Goal: Use online tool/utility: Utilize a website feature to perform a specific function

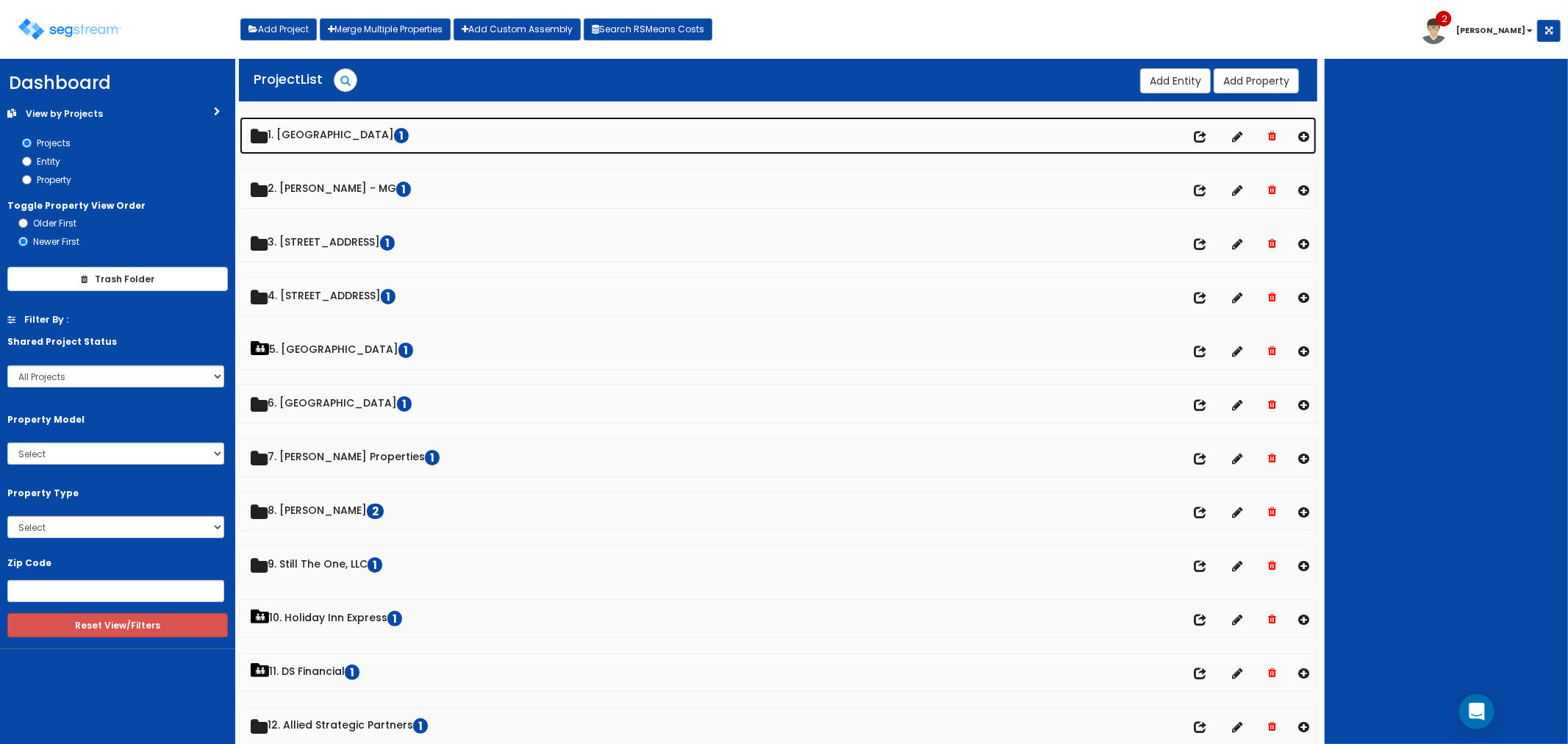
click at [335, 136] on link "1. [GEOGRAPHIC_DATA]" at bounding box center [779, 135] width 1078 height 37
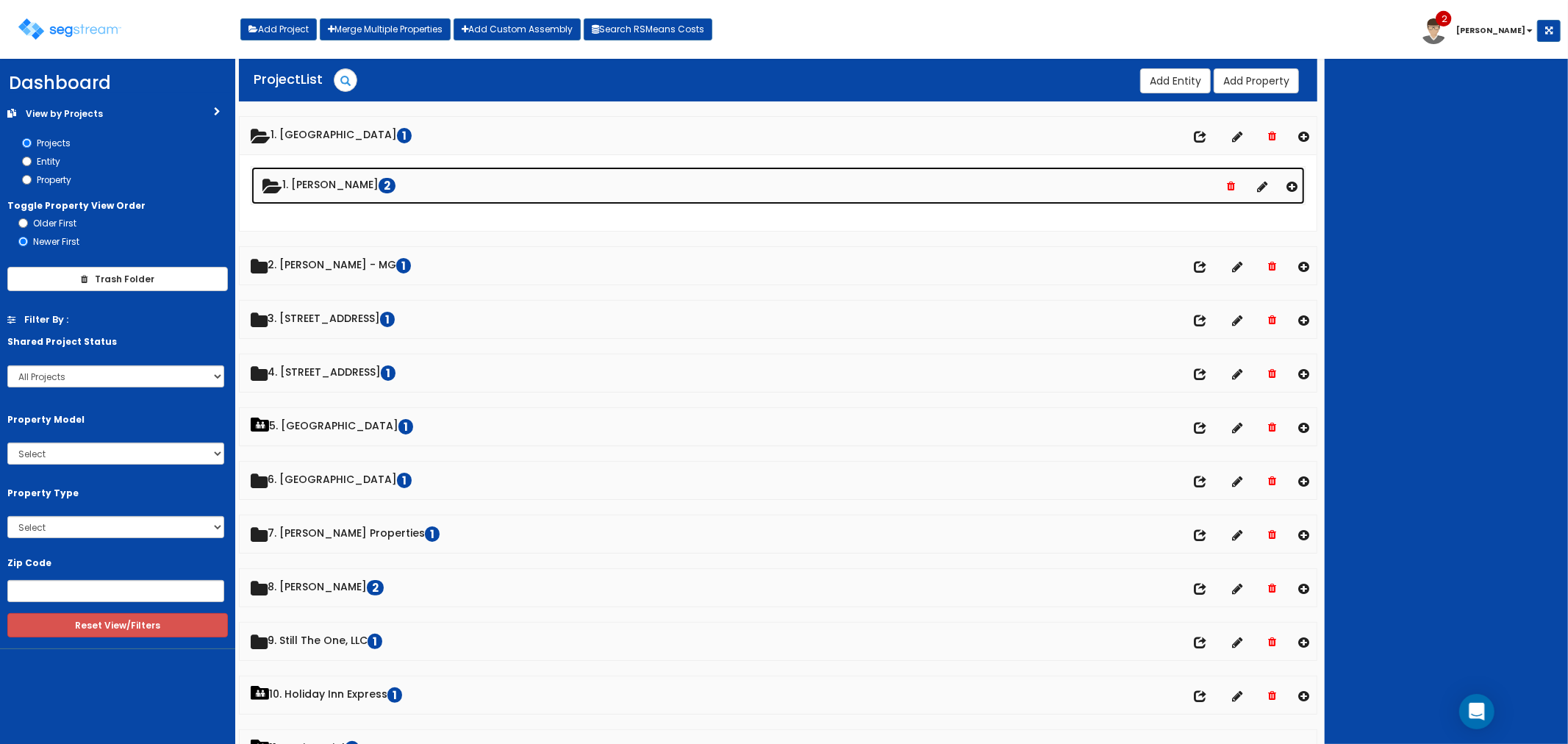
click at [333, 182] on link "1. [PERSON_NAME] 2" at bounding box center [778, 186] width 1054 height 37
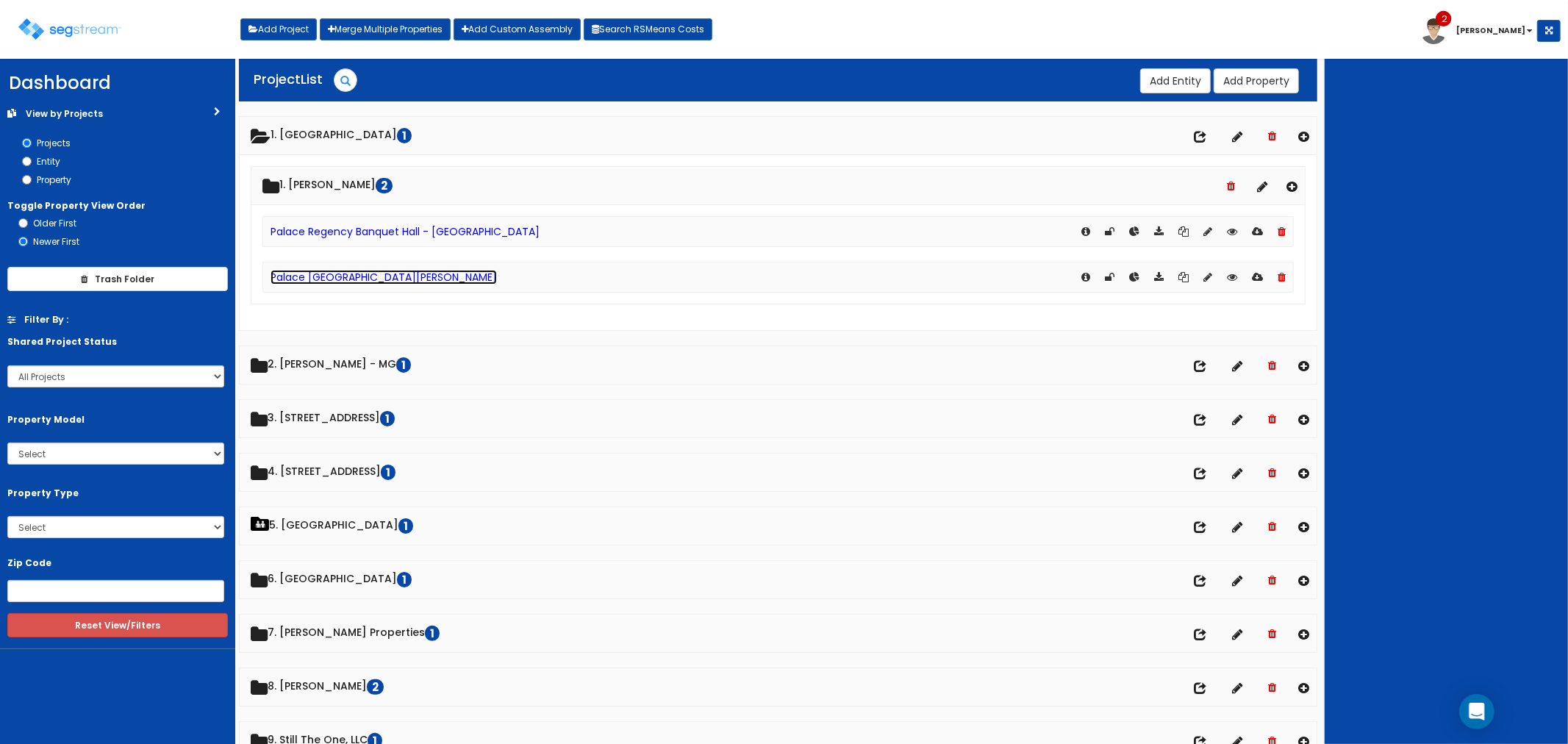
click at [357, 273] on link "Palace [GEOGRAPHIC_DATA][PERSON_NAME]" at bounding box center [384, 277] width 227 height 15
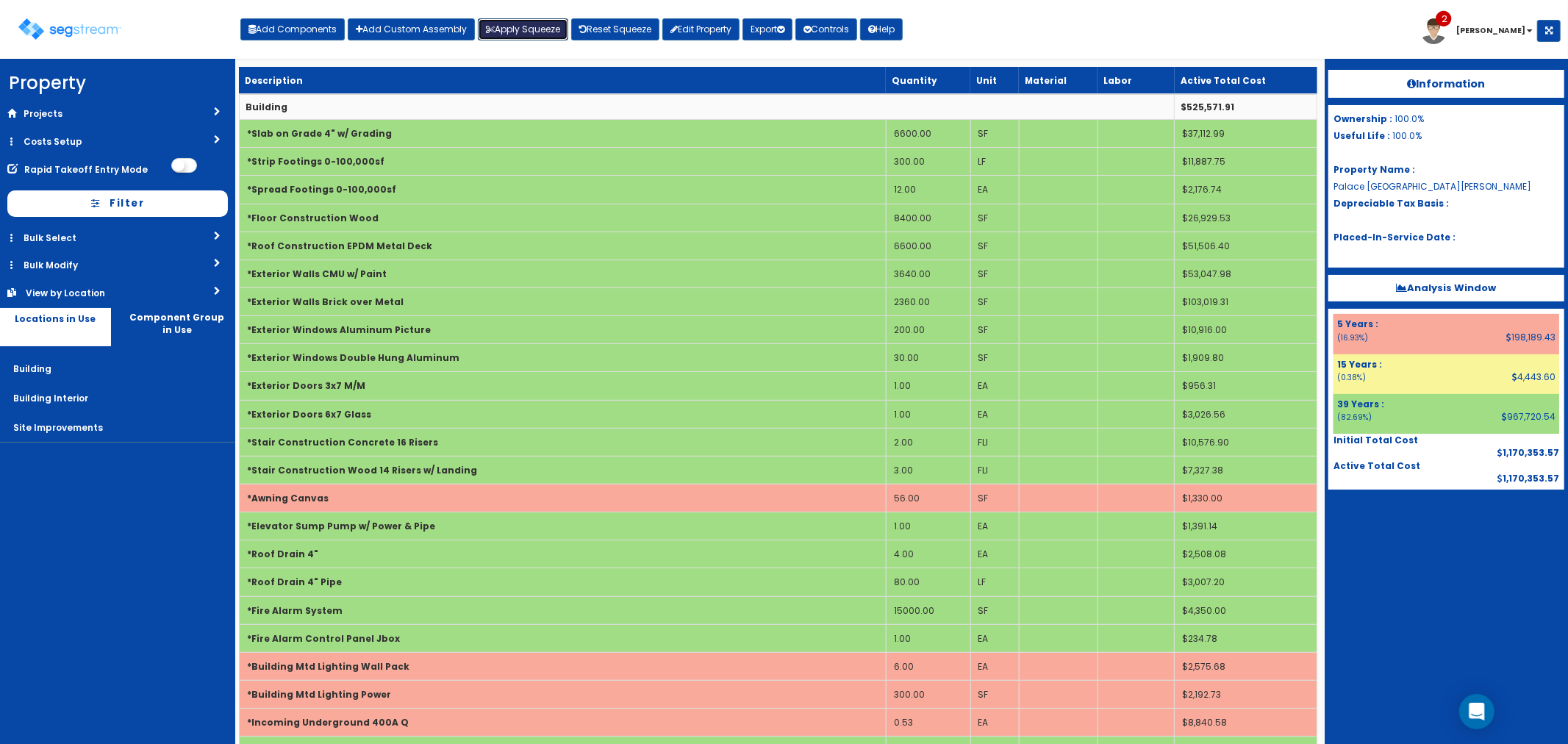
click at [515, 30] on button "Apply Squeeze" at bounding box center [523, 29] width 90 height 22
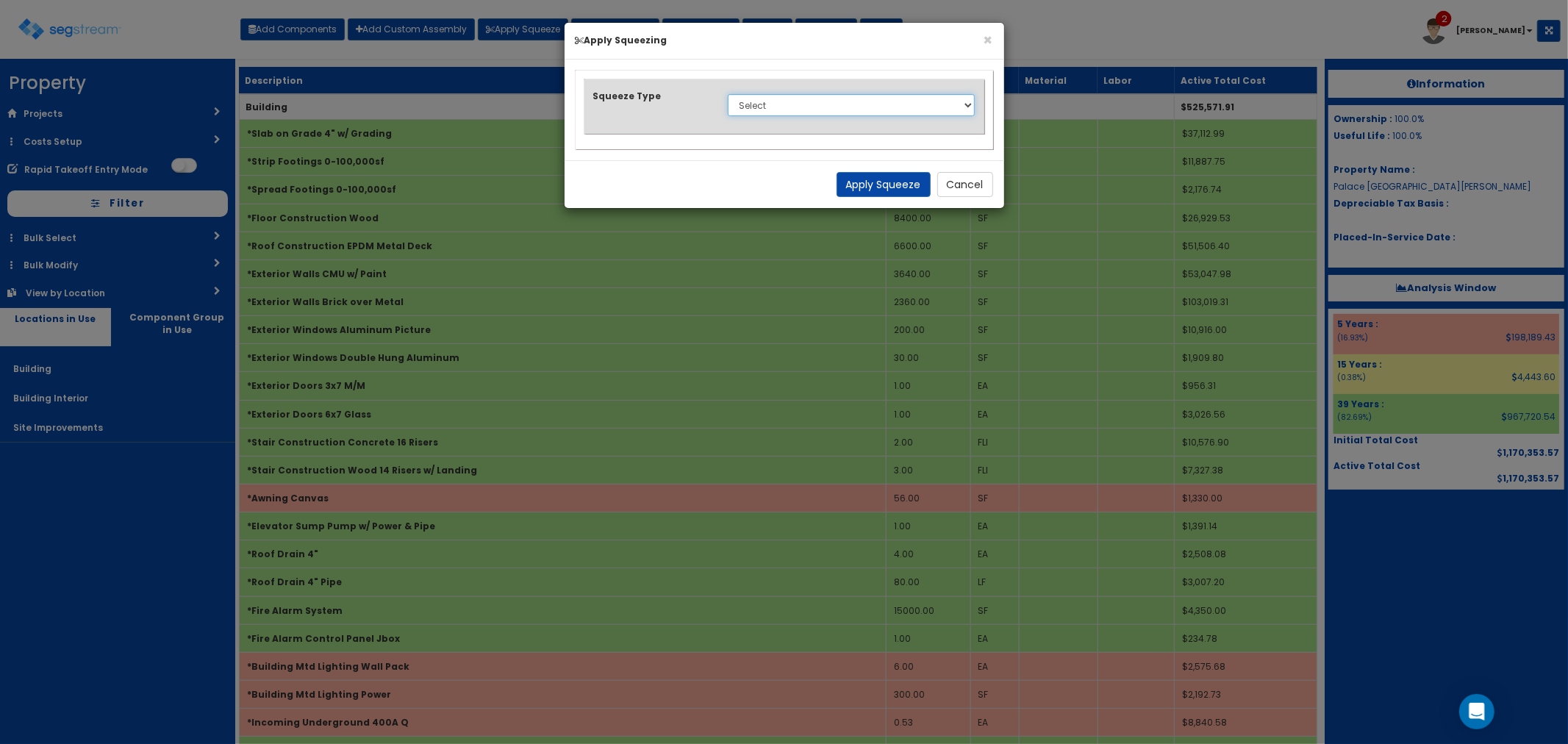
click at [781, 100] on select "Select 1. Squeeze Entire Worksheet 2. Squeeze by Takeoff Cost 3. Squeeze by Uni…" at bounding box center [852, 104] width 248 height 22
select select "squeeze_entire_takeoffsheet"
click at [728, 94] on select "Select 1. Squeeze Entire Worksheet 2. Squeeze by Takeoff Cost 3. Squeeze by Uni…" at bounding box center [852, 104] width 248 height 22
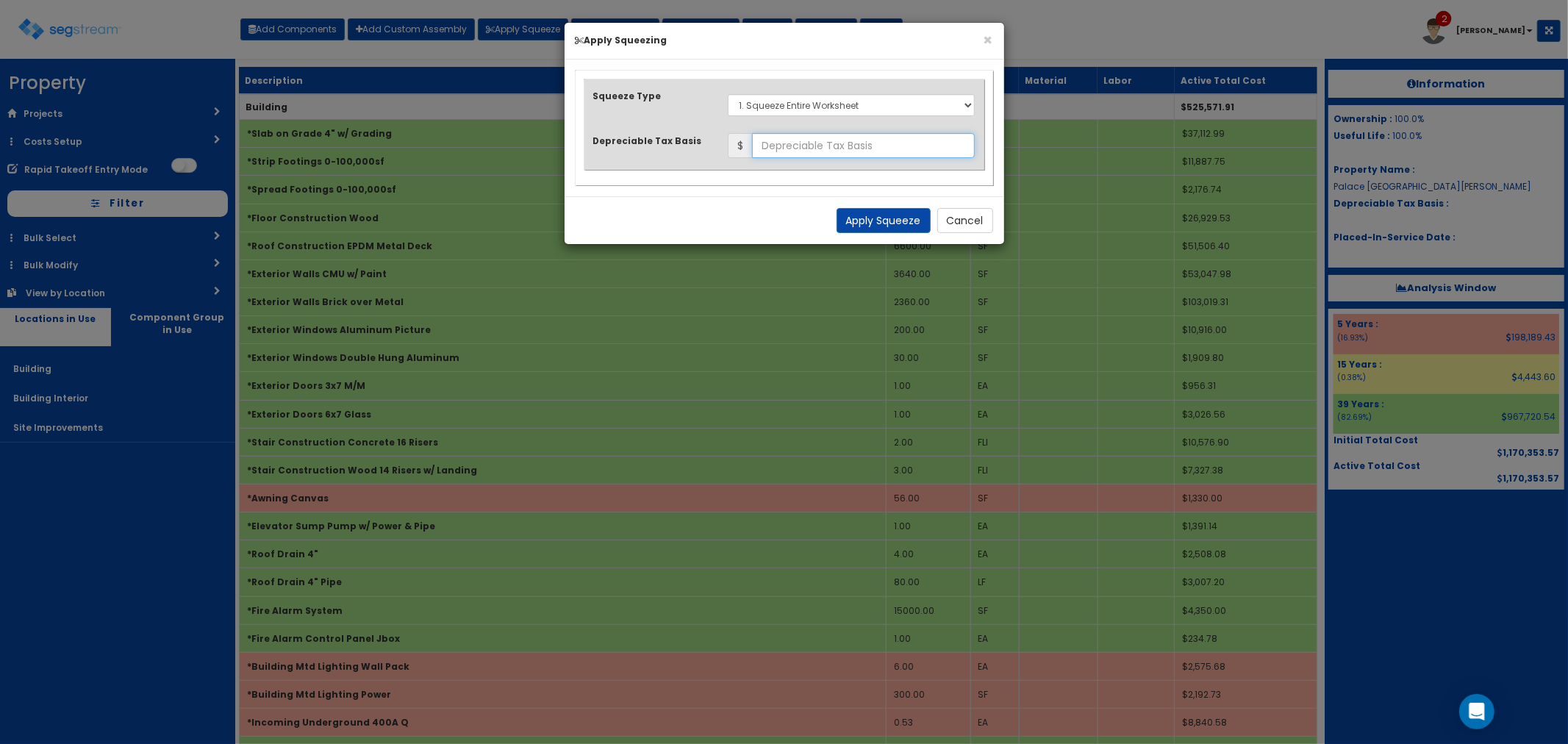
click at [879, 150] on input "text" at bounding box center [864, 145] width 224 height 25
type input "1,544,866.71"
click at [872, 225] on button "Apply Squeeze" at bounding box center [883, 220] width 94 height 25
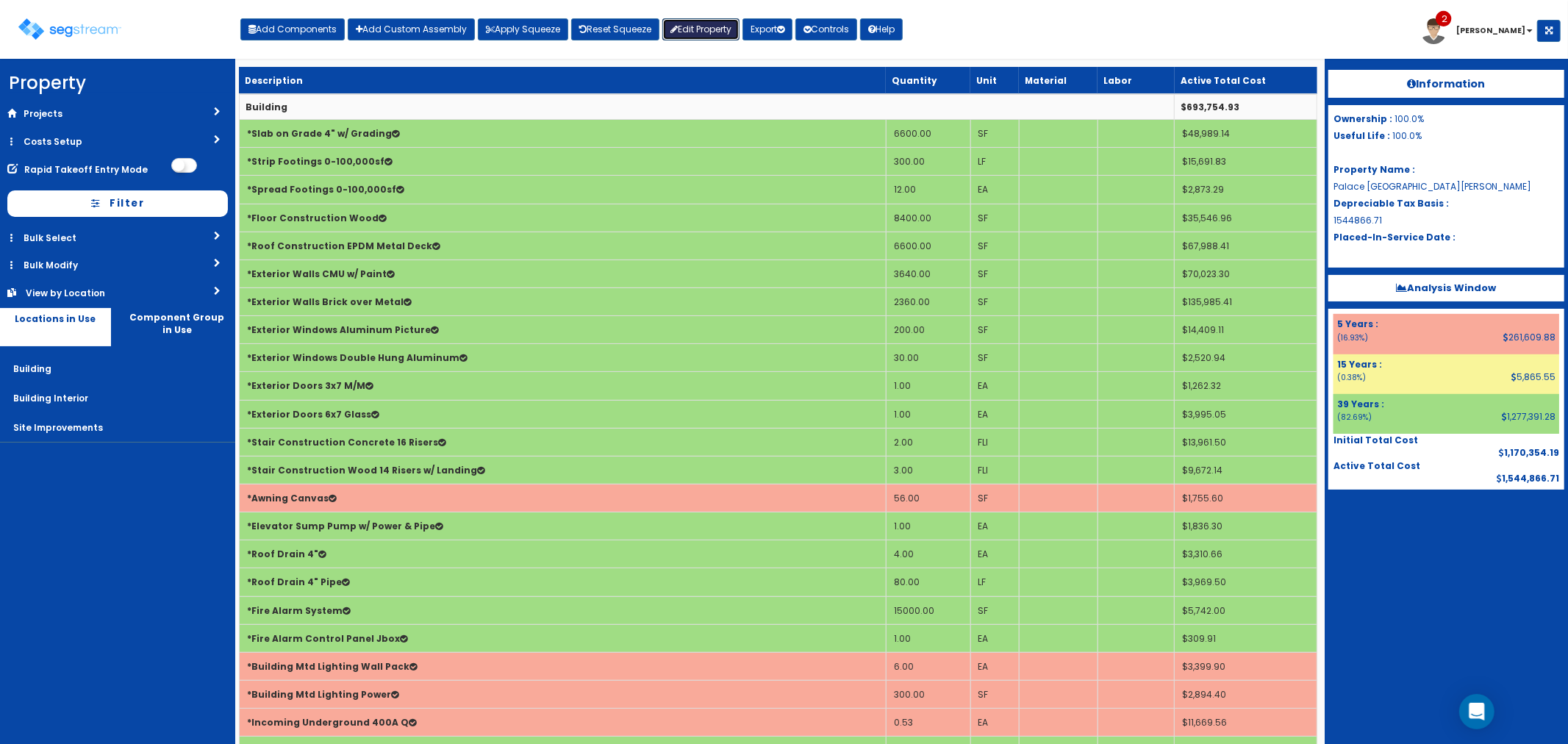
click at [702, 27] on link "Edit Property" at bounding box center [701, 29] width 77 height 22
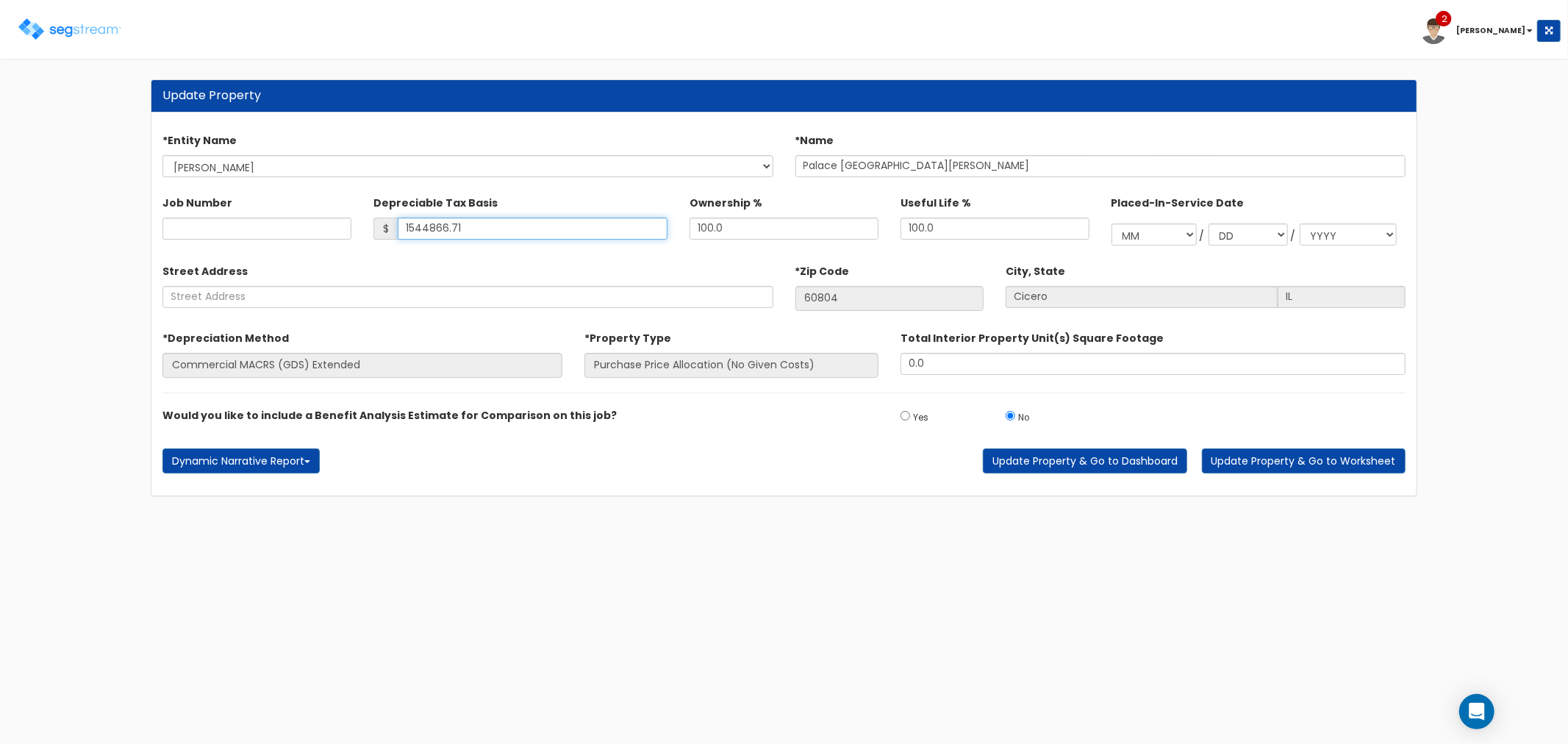
drag, startPoint x: 466, startPoint y: 226, endPoint x: 388, endPoint y: 215, distance: 78.8
click at [388, 215] on div "Depreciable Tax Basis $ 1544866.71" at bounding box center [520, 215] width 294 height 50
type input "540,000"
click at [1294, 464] on button "Update Property & Go to Worksheet" at bounding box center [1303, 461] width 204 height 25
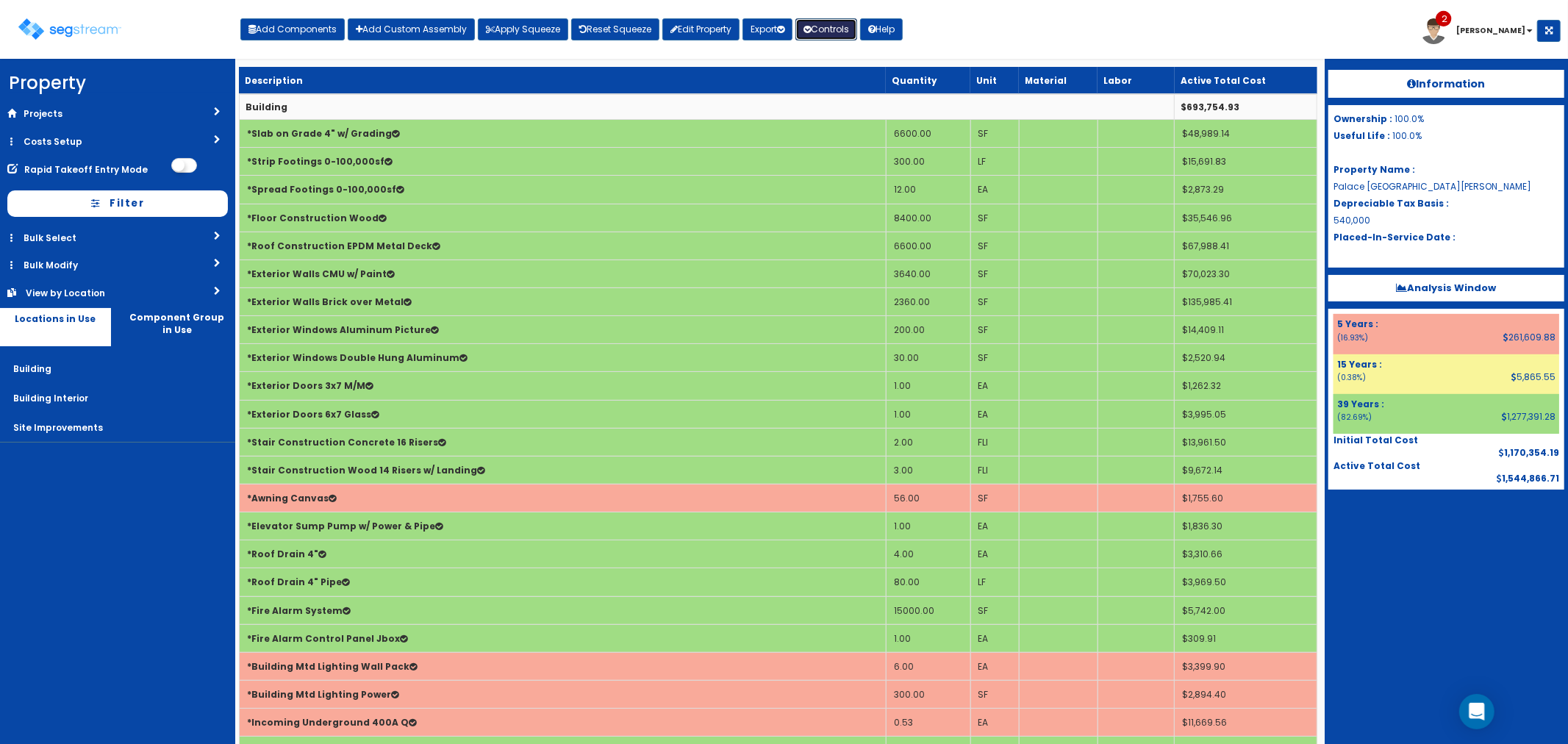
click at [827, 19] on button "Controls" at bounding box center [826, 29] width 62 height 22
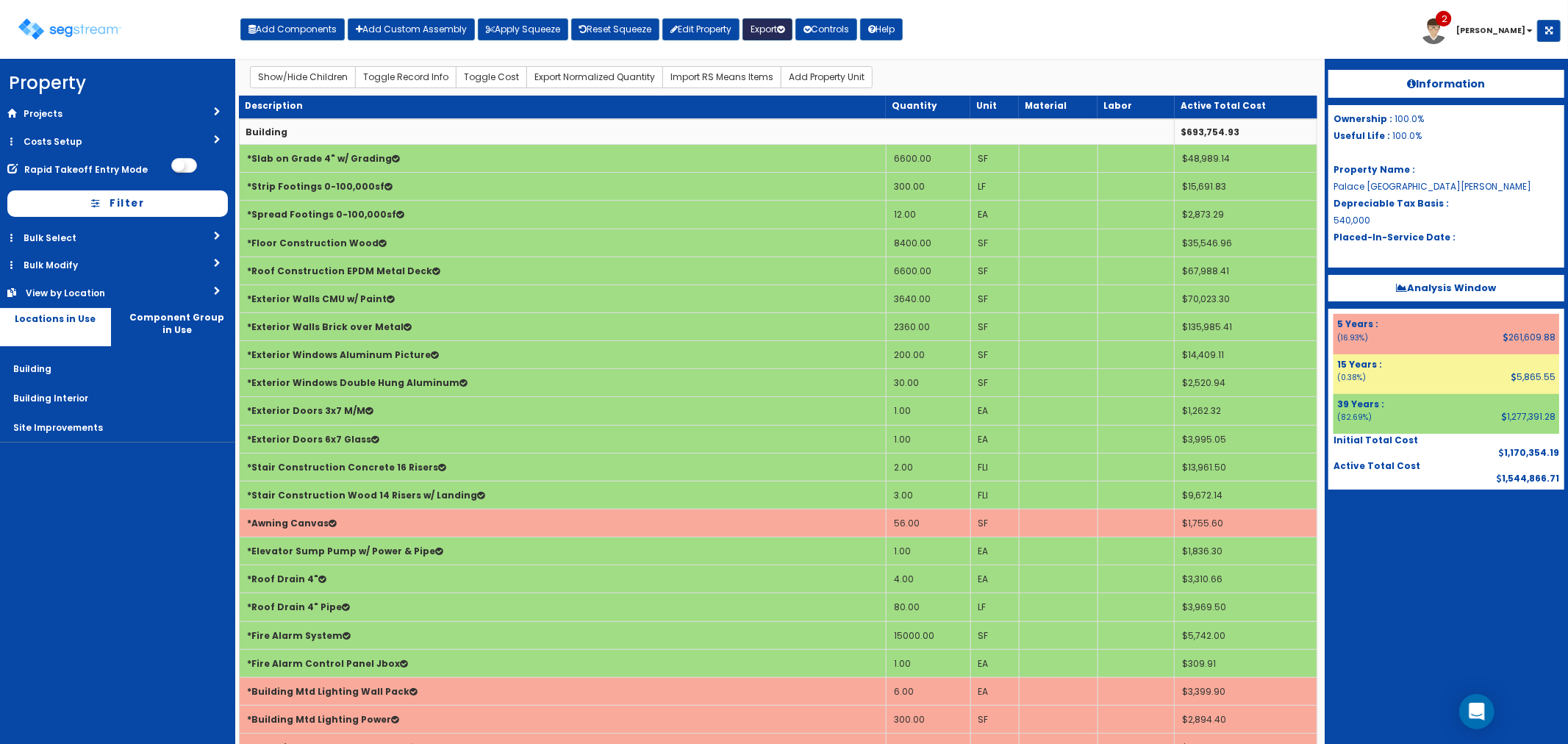
click at [761, 32] on button "Export" at bounding box center [767, 29] width 50 height 22
click at [792, 103] on link "Final Report(pdf)" at bounding box center [816, 105] width 146 height 29
